Goal: Transaction & Acquisition: Book appointment/travel/reservation

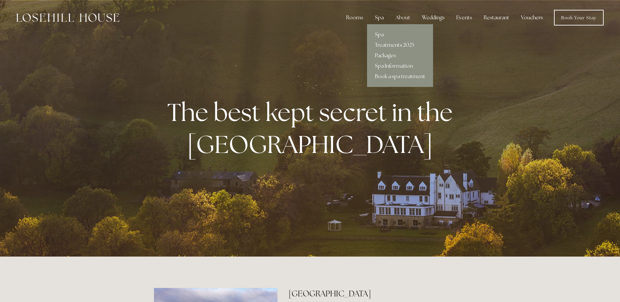
click at [377, 17] on div "Spa" at bounding box center [379, 17] width 19 height 13
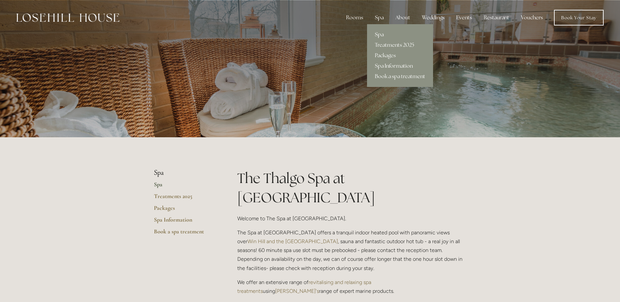
click at [390, 65] on link "Spa Information" at bounding box center [400, 66] width 66 height 10
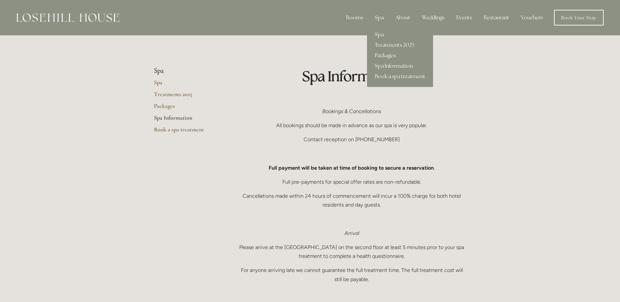
click at [387, 58] on link "Packages" at bounding box center [400, 55] width 66 height 10
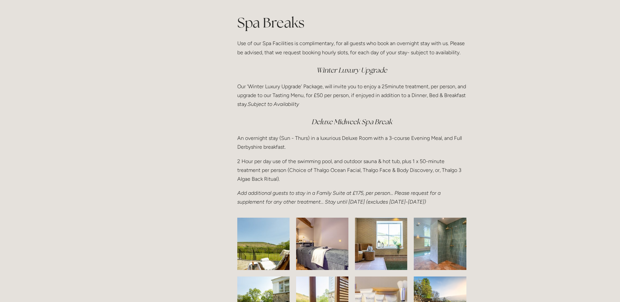
scroll to position [948, 0]
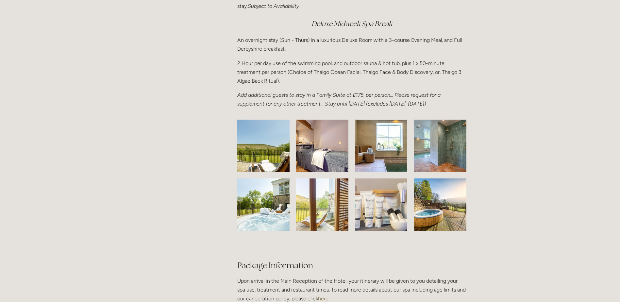
click at [277, 165] on img at bounding box center [263, 146] width 82 height 52
click at [272, 216] on img at bounding box center [263, 204] width 78 height 52
click at [330, 165] on img at bounding box center [322, 146] width 76 height 52
click at [366, 158] on img at bounding box center [381, 146] width 78 height 52
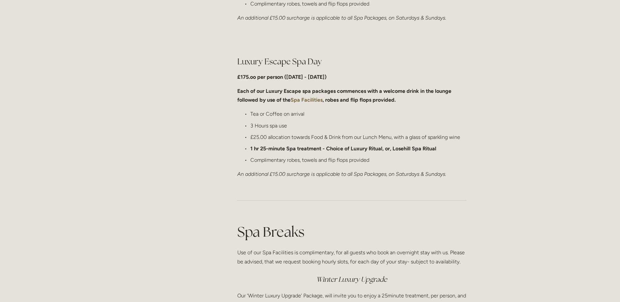
scroll to position [0, 0]
